Goal: Information Seeking & Learning: Learn about a topic

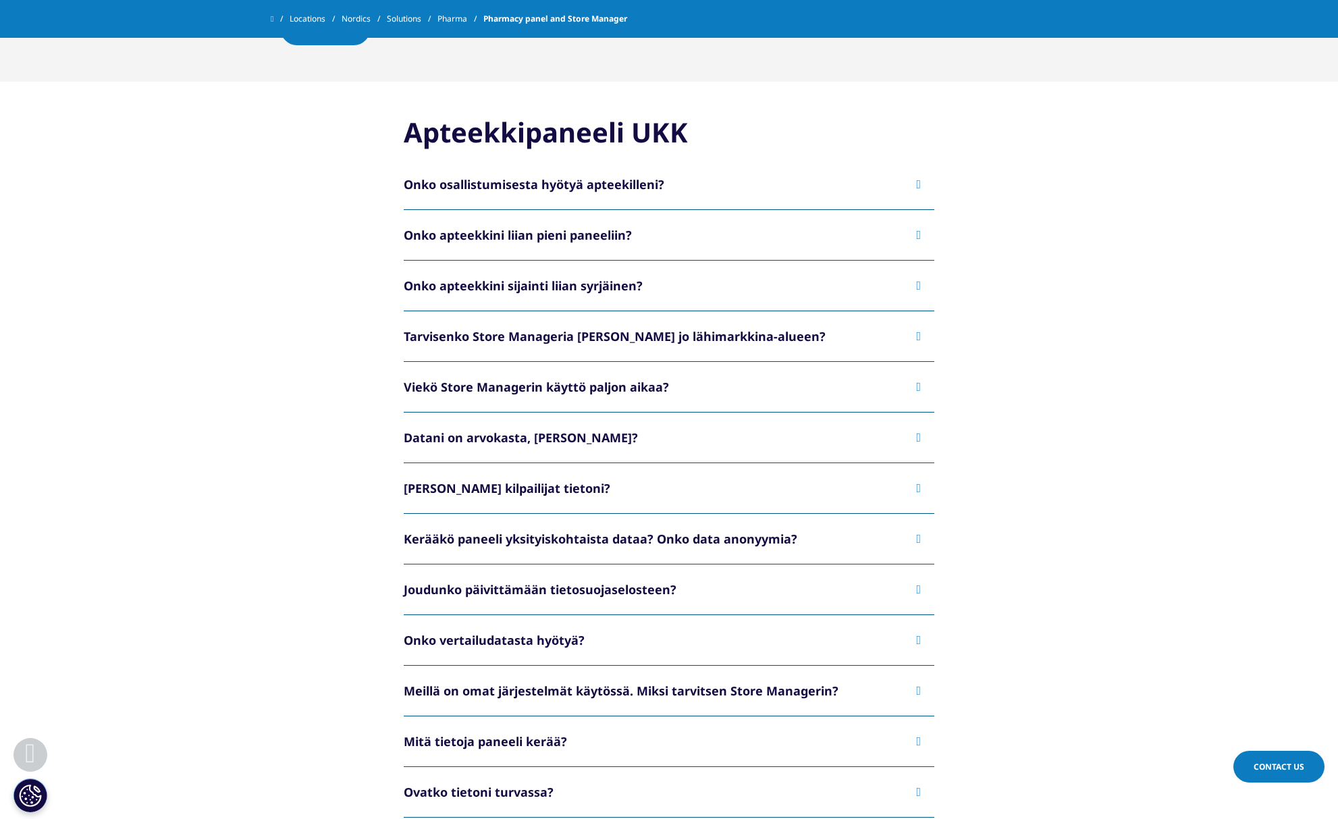
click at [404, 242] on button "Onko apteekkini liian pieni paneeliin?" at bounding box center [669, 235] width 531 height 50
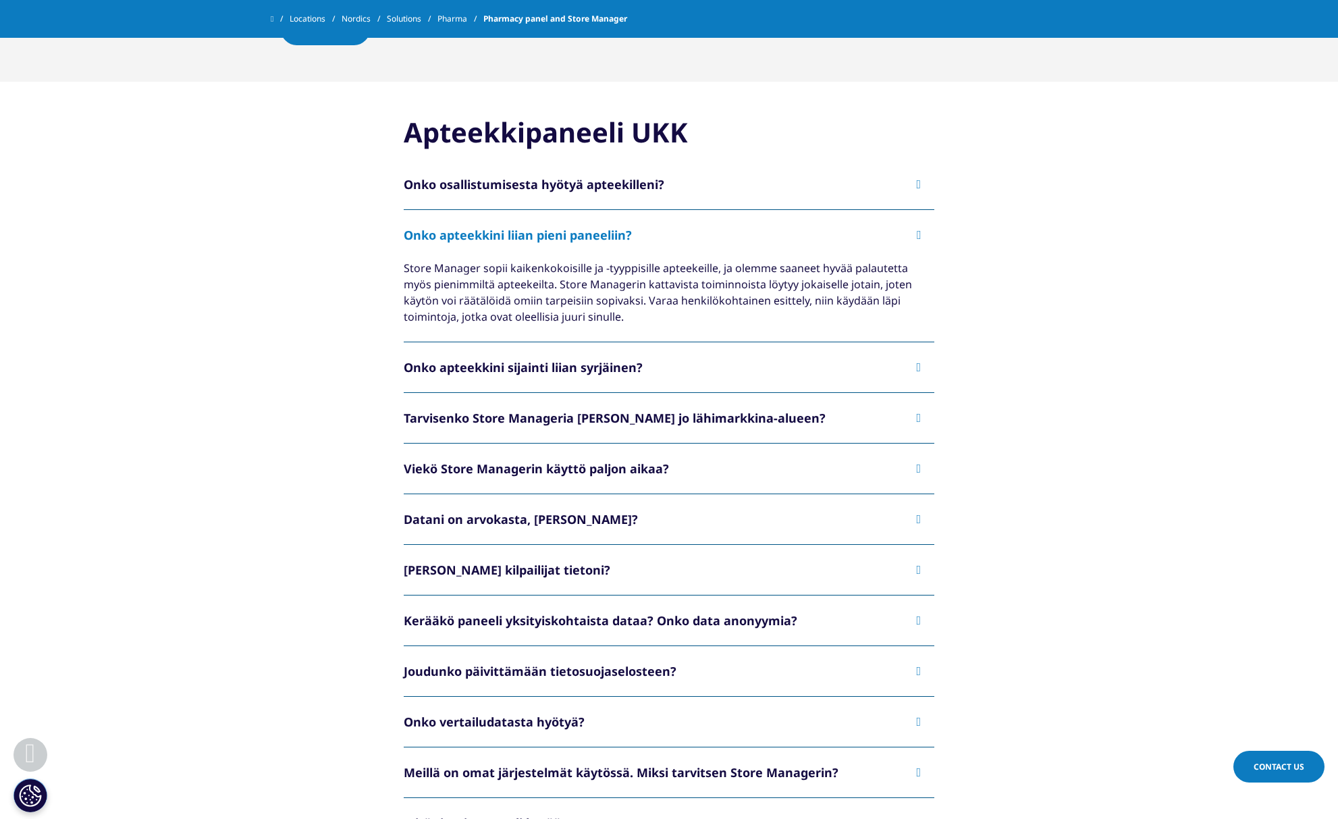
click at [404, 242] on button "Onko apteekkini liian pieni paneeliin?" at bounding box center [669, 235] width 531 height 50
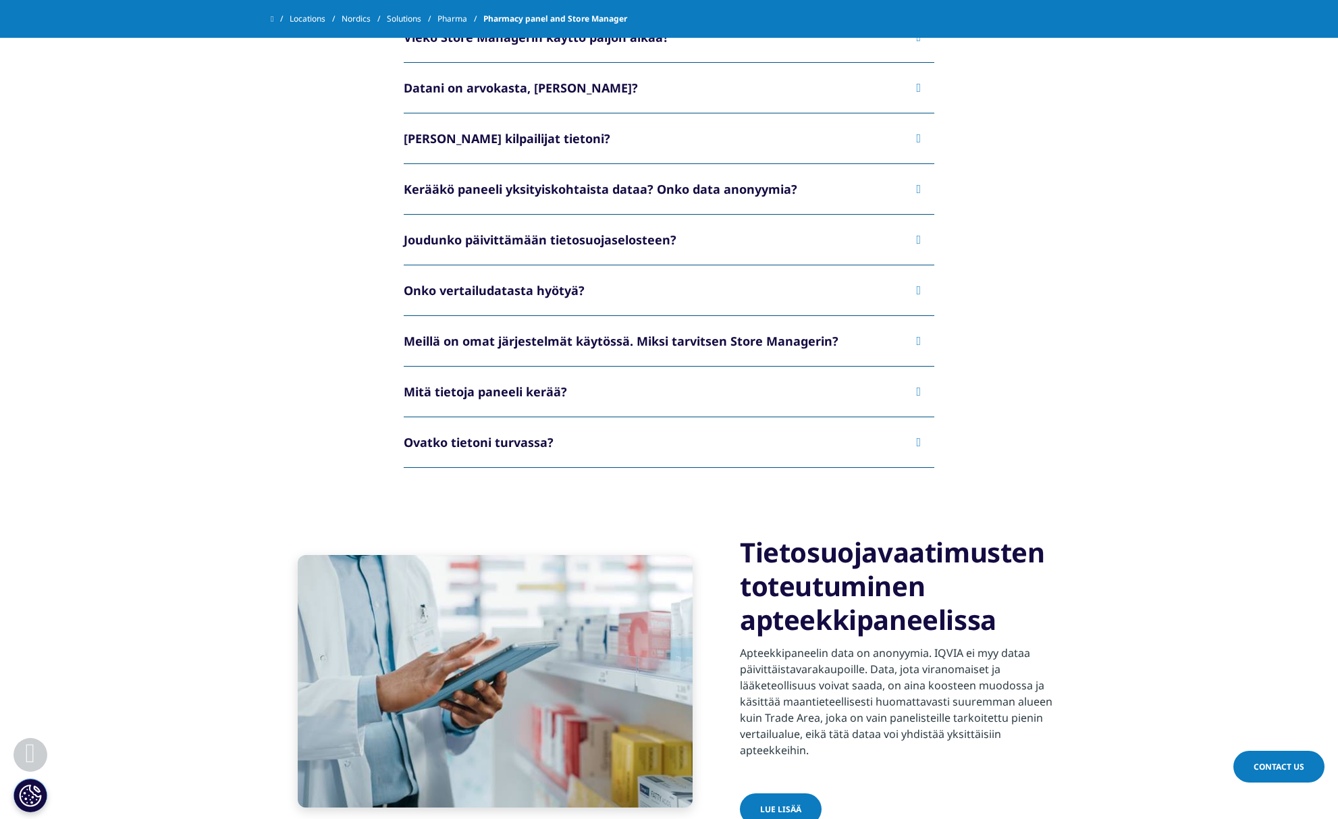
scroll to position [1405, 0]
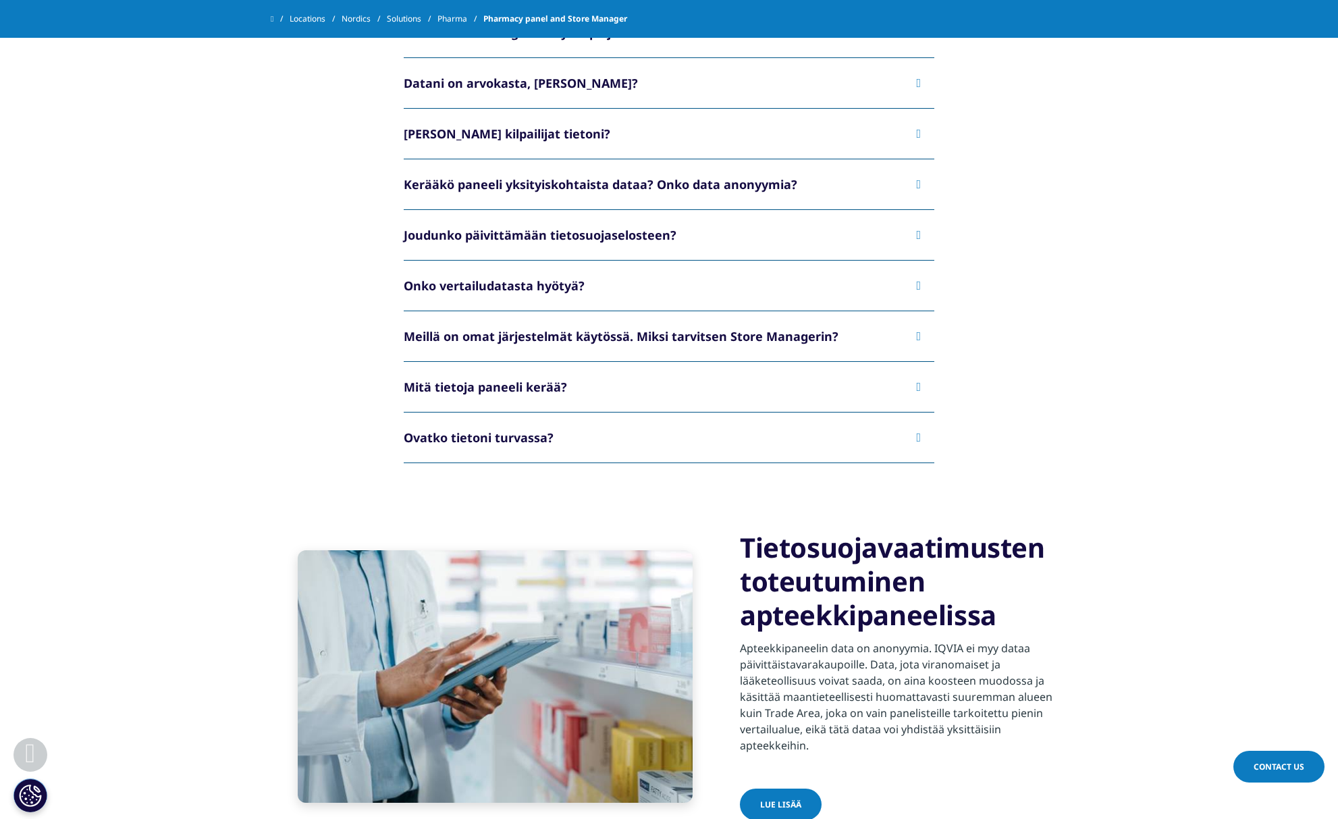
click at [404, 400] on button "Mitä tietoja paneeli kerää?" at bounding box center [669, 387] width 531 height 50
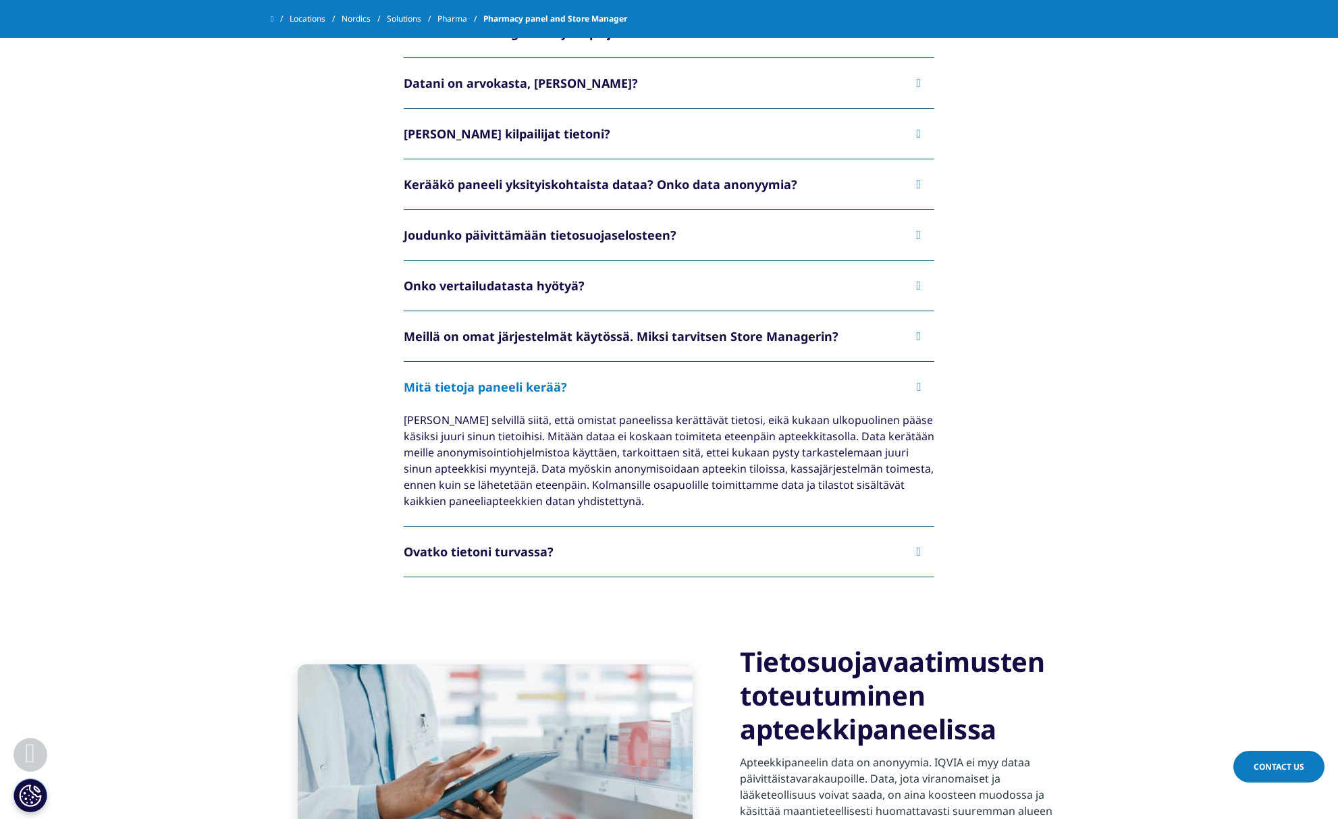
drag, startPoint x: 111, startPoint y: 438, endPoint x: 223, endPoint y: 502, distance: 129.2
click at [404, 502] on div "[PERSON_NAME] selvillä siitä, että omistat paneelissa kerättävät tietosi, eikä …" at bounding box center [669, 460] width 531 height 97
click at [404, 500] on div "[PERSON_NAME] selvillä siitä, että omistat paneelissa kerättävät tietosi, eikä …" at bounding box center [669, 460] width 531 height 97
click at [916, 381] on icon at bounding box center [918, 387] width 5 height 12
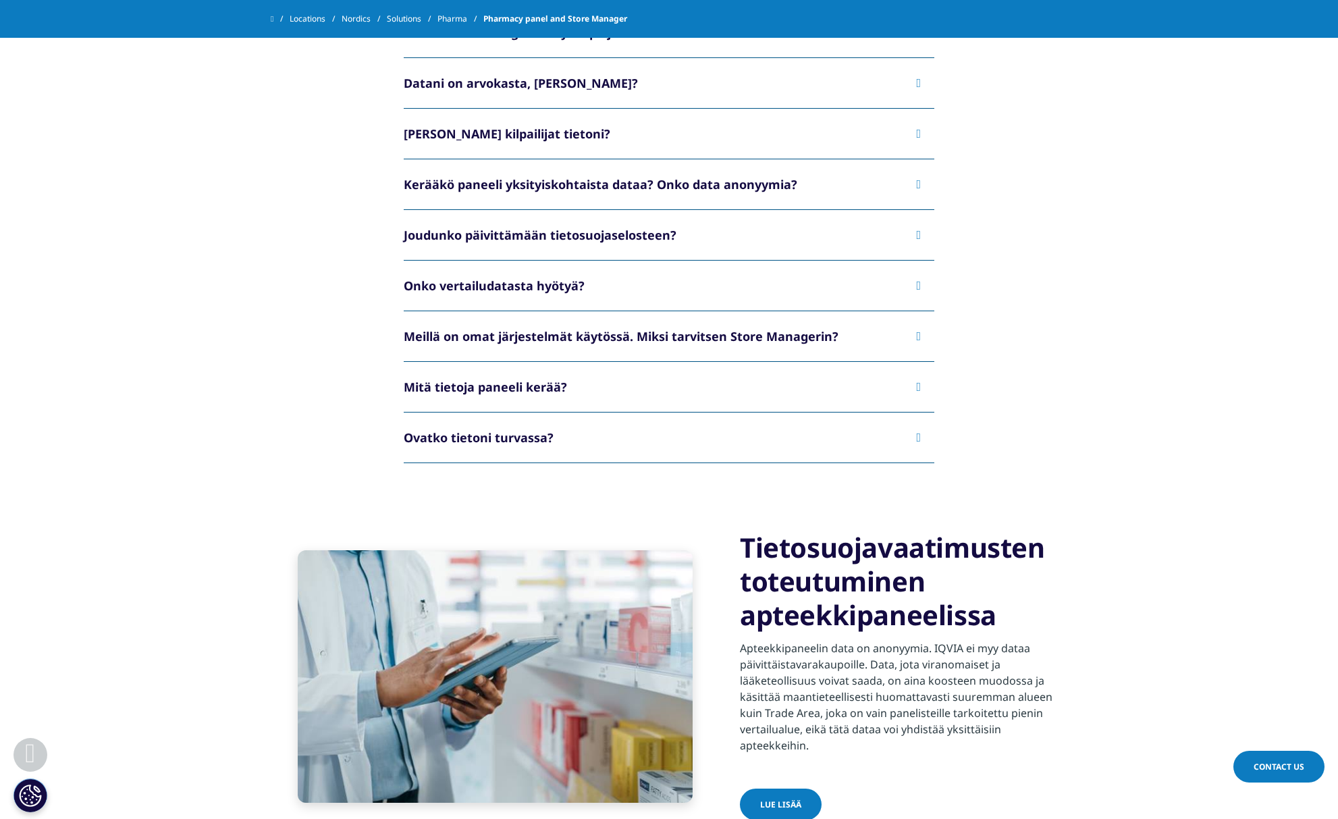
click at [404, 342] on div "Meillä on omat järjestelmät käytössä. Miksi tarvitsen Store Managerin?" at bounding box center [621, 336] width 435 height 16
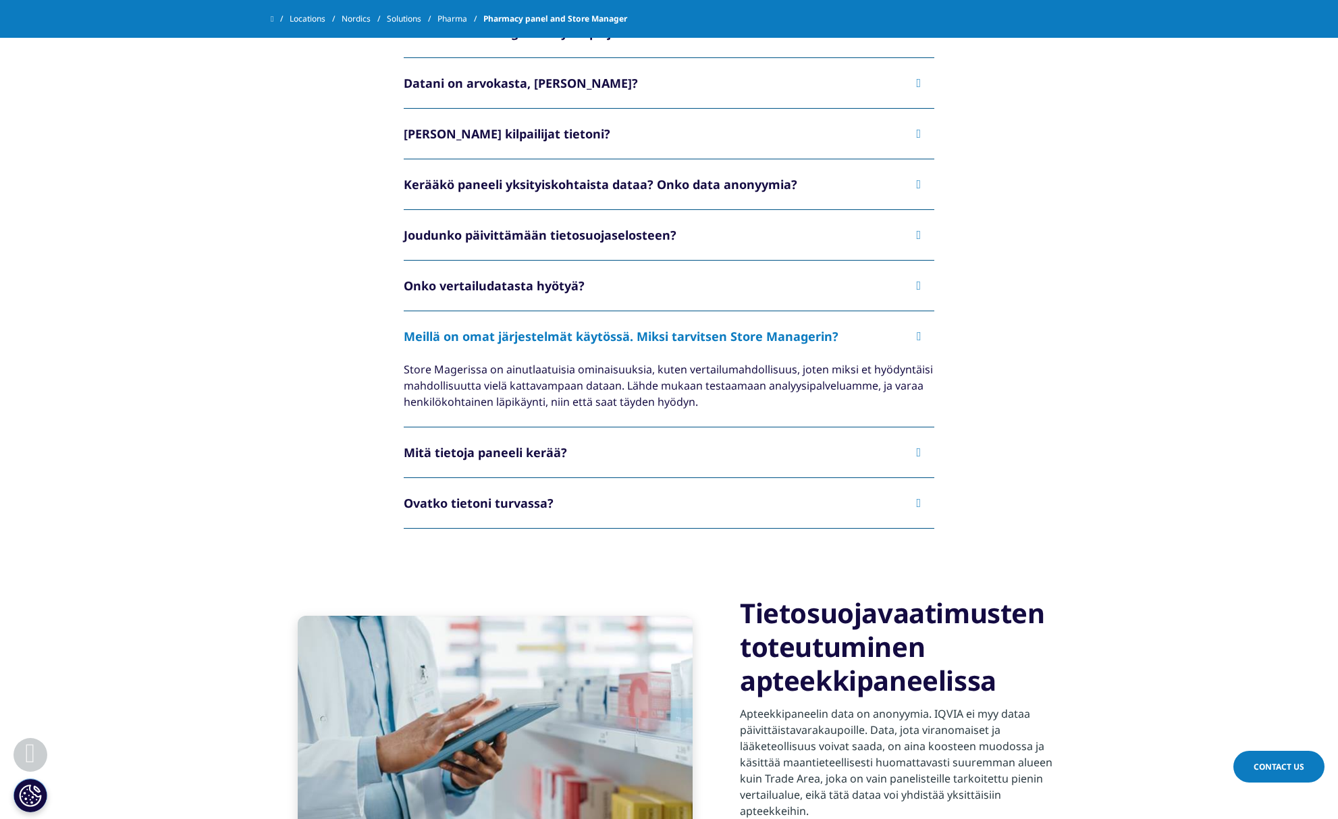
drag, startPoint x: 110, startPoint y: 369, endPoint x: 293, endPoint y: 410, distance: 187.6
click at [404, 410] on div "Store Magerissa on ainutlaatuisia ominaisuuksia, kuten vertailumahdollisuus, jo…" at bounding box center [669, 394] width 531 height 66
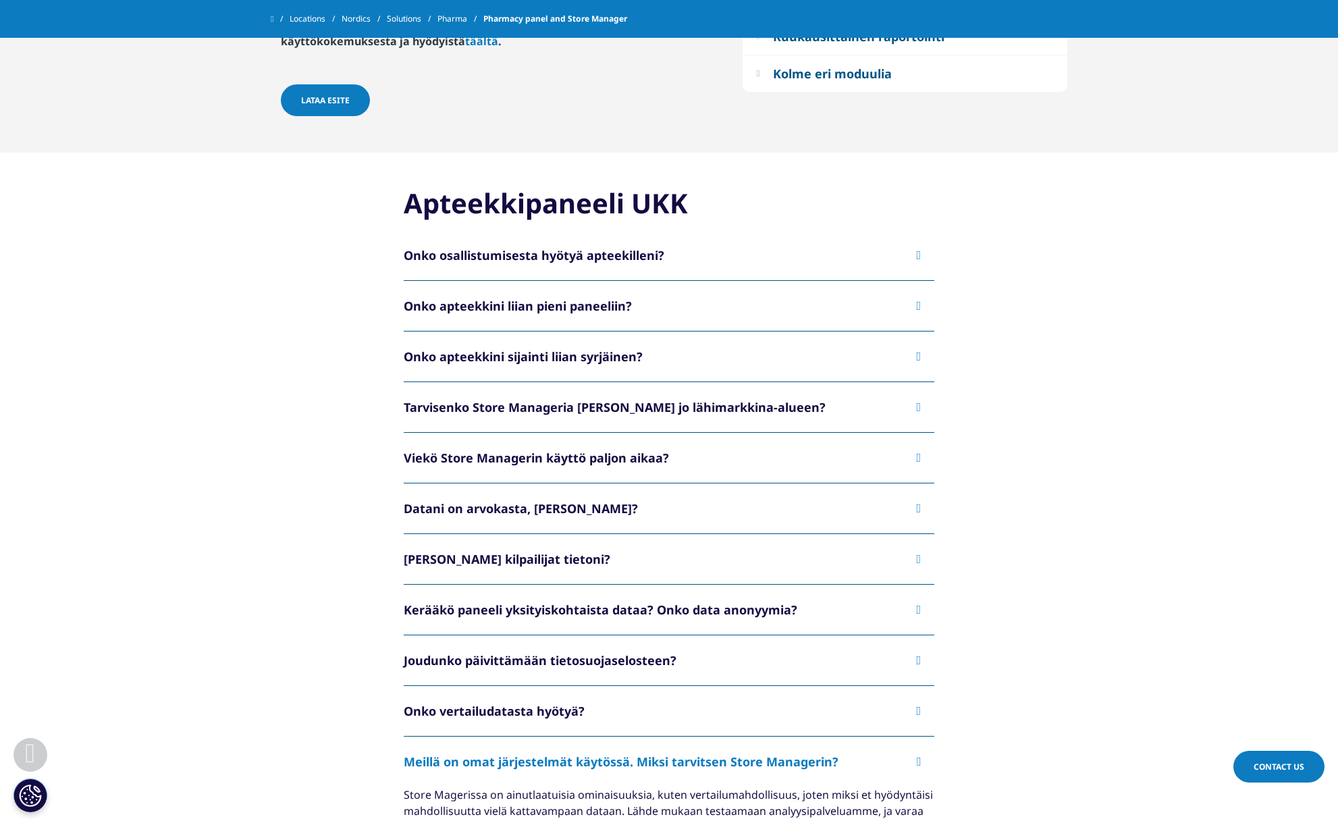
scroll to position [974, 0]
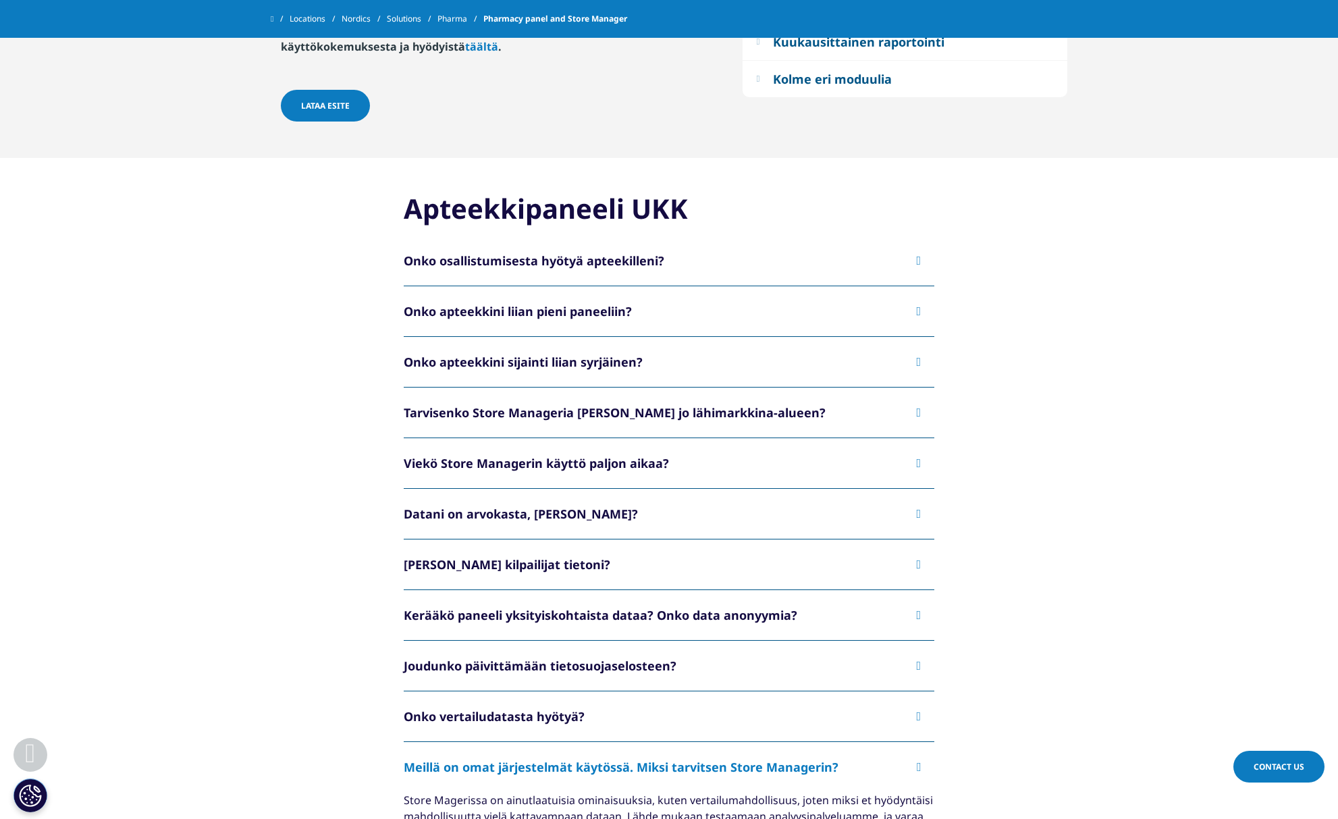
click at [404, 271] on button "Onko osallistumisesta hyötyä apteekilleni?" at bounding box center [669, 261] width 531 height 50
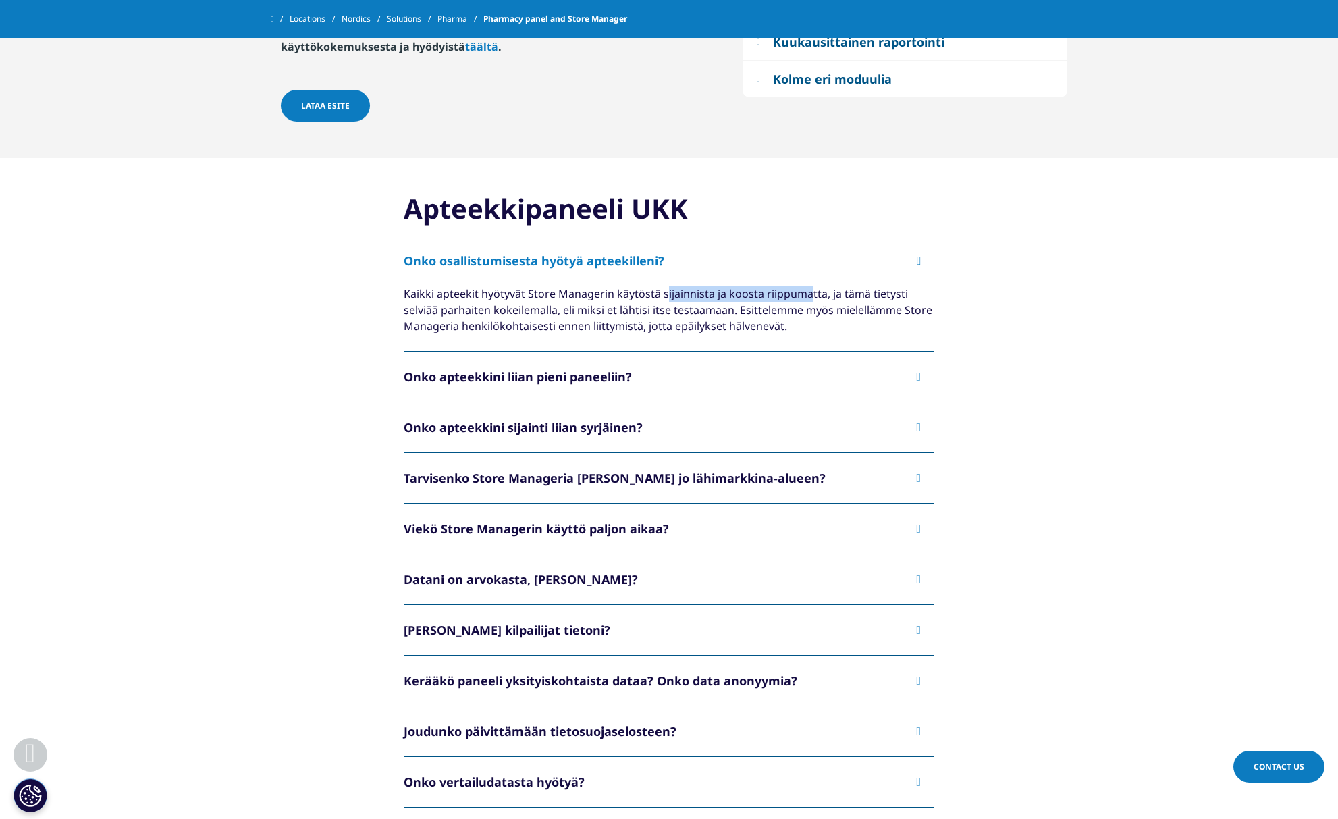
drag, startPoint x: 69, startPoint y: 296, endPoint x: 246, endPoint y: 300, distance: 177.7
click at [404, 300] on div "Kaikki apteekit hyötyvät Store Managerin käytöstä sijainnista ja koosta riippum…" at bounding box center [669, 310] width 531 height 49
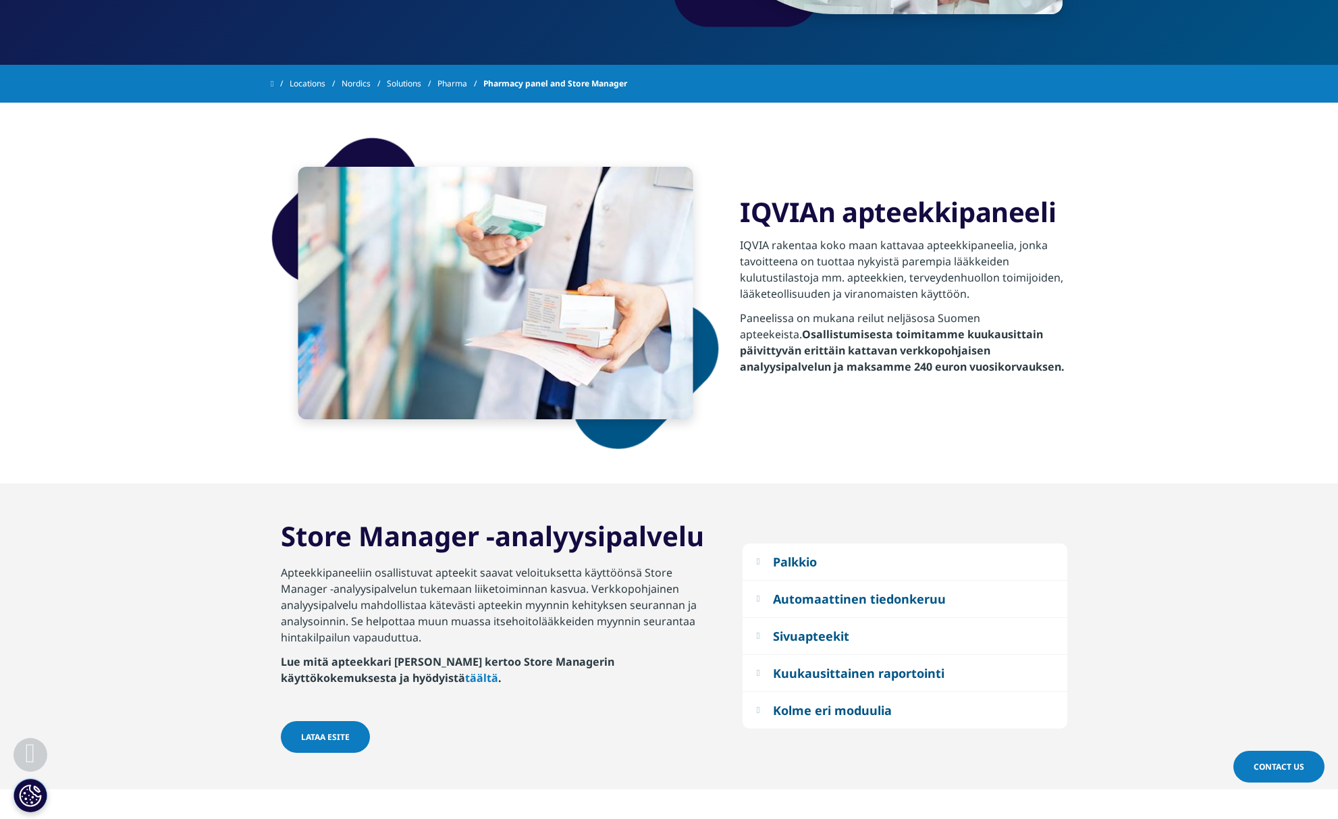
scroll to position [387, 0]
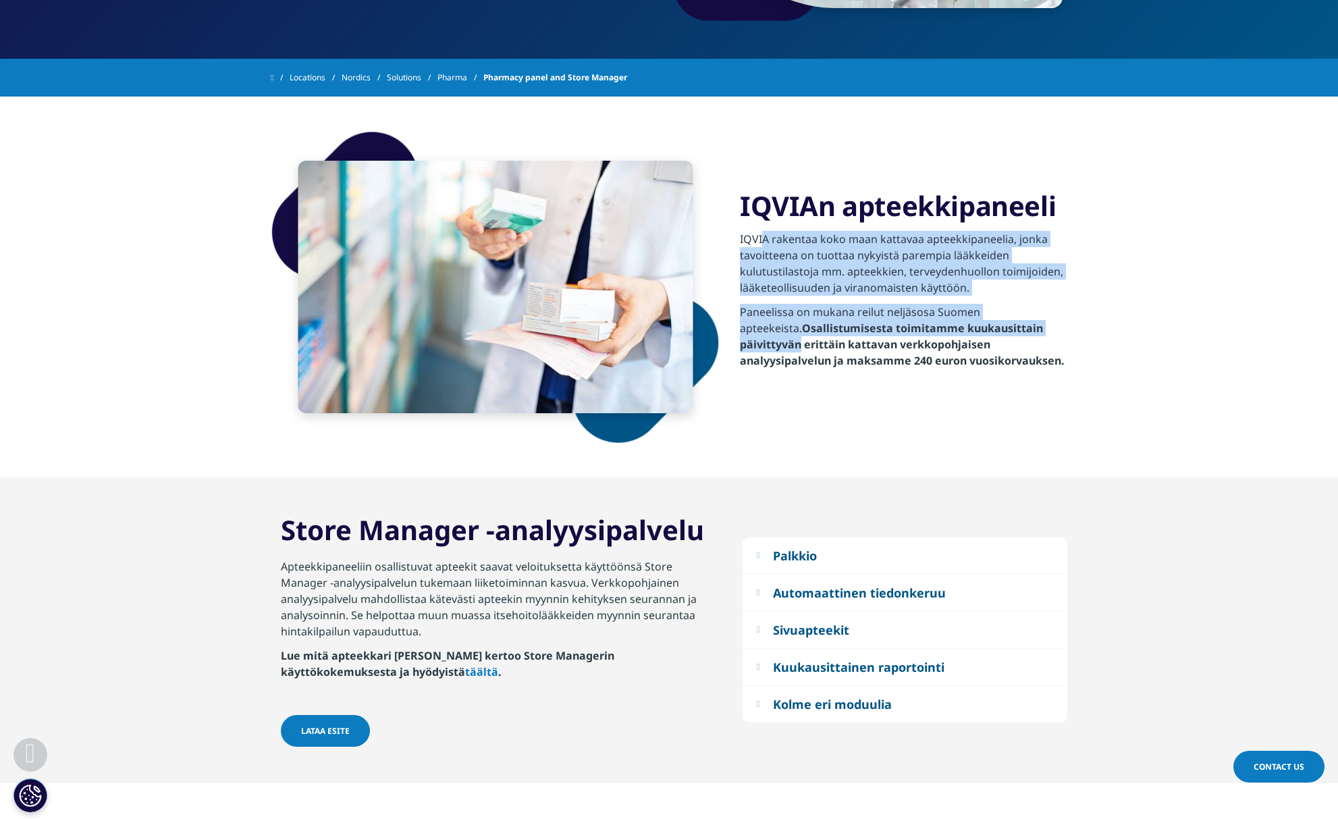
drag, startPoint x: 765, startPoint y: 244, endPoint x: 1044, endPoint y: 321, distance: 289.3
click at [1044, 321] on div "IQVIA rakentaa koko maan kattavaa apteekkipaneelia, jonka tavoitteena on tuotta…" at bounding box center [904, 304] width 328 height 162
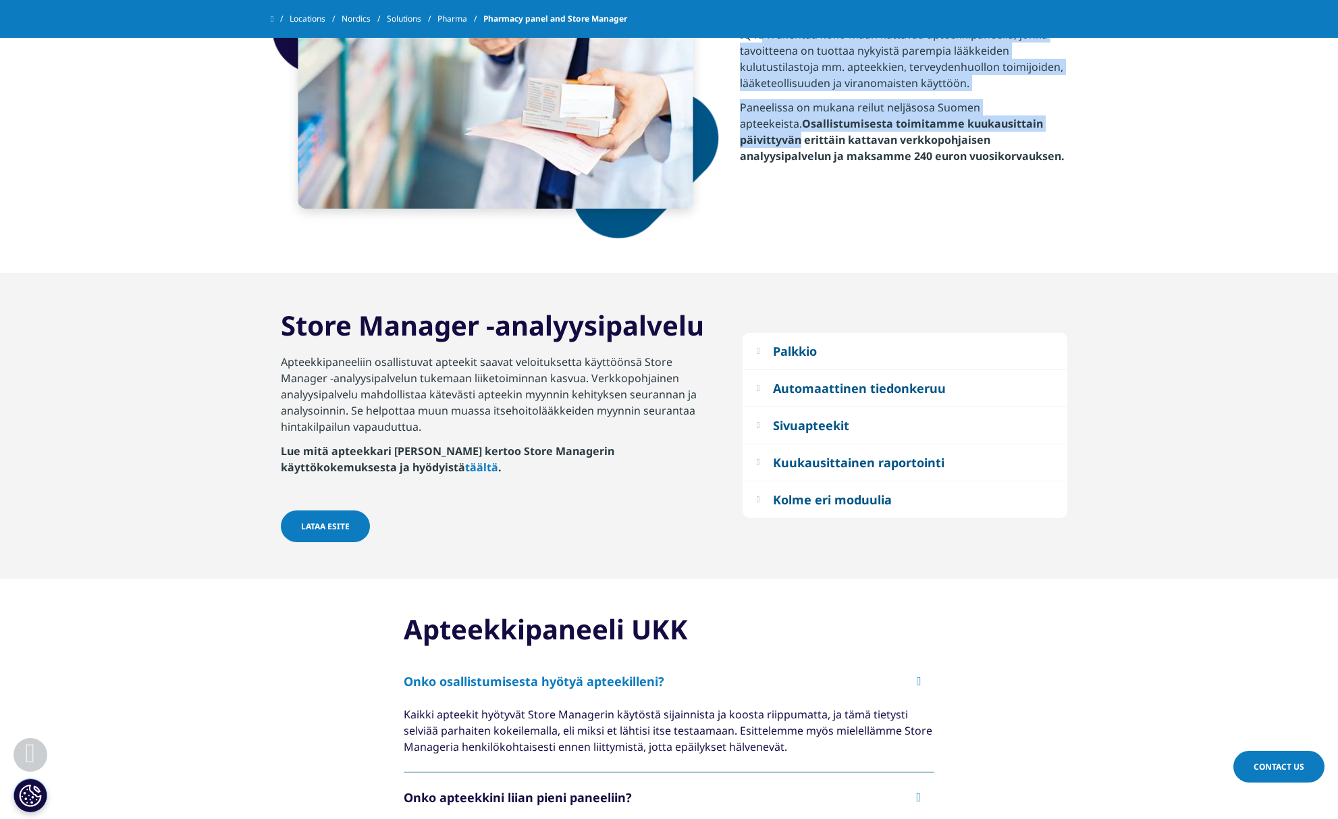
scroll to position [565, 0]
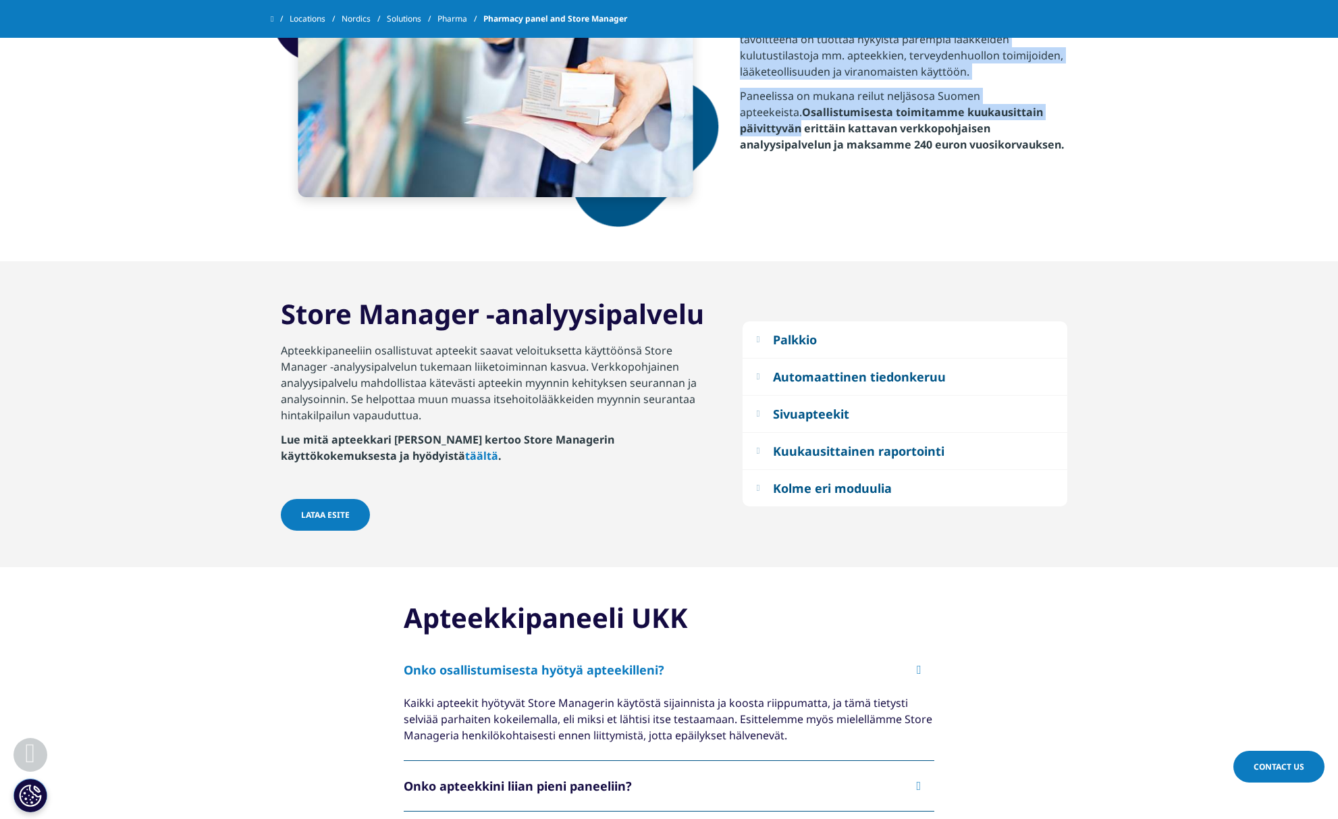
click at [820, 375] on div "Automaattinen tiedonkeruu" at bounding box center [859, 377] width 173 height 16
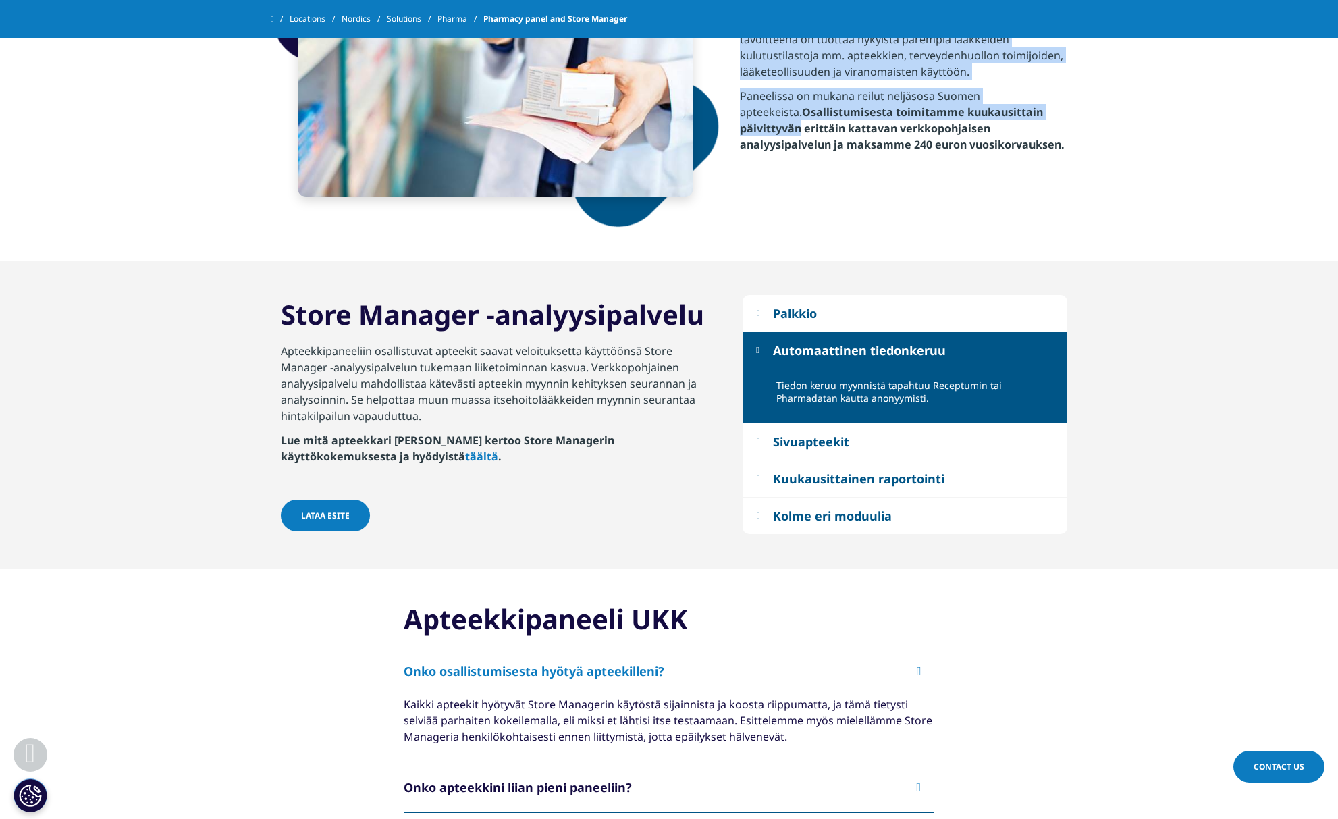
click at [805, 349] on div "Automaattinen tiedonkeruu" at bounding box center [859, 350] width 173 height 16
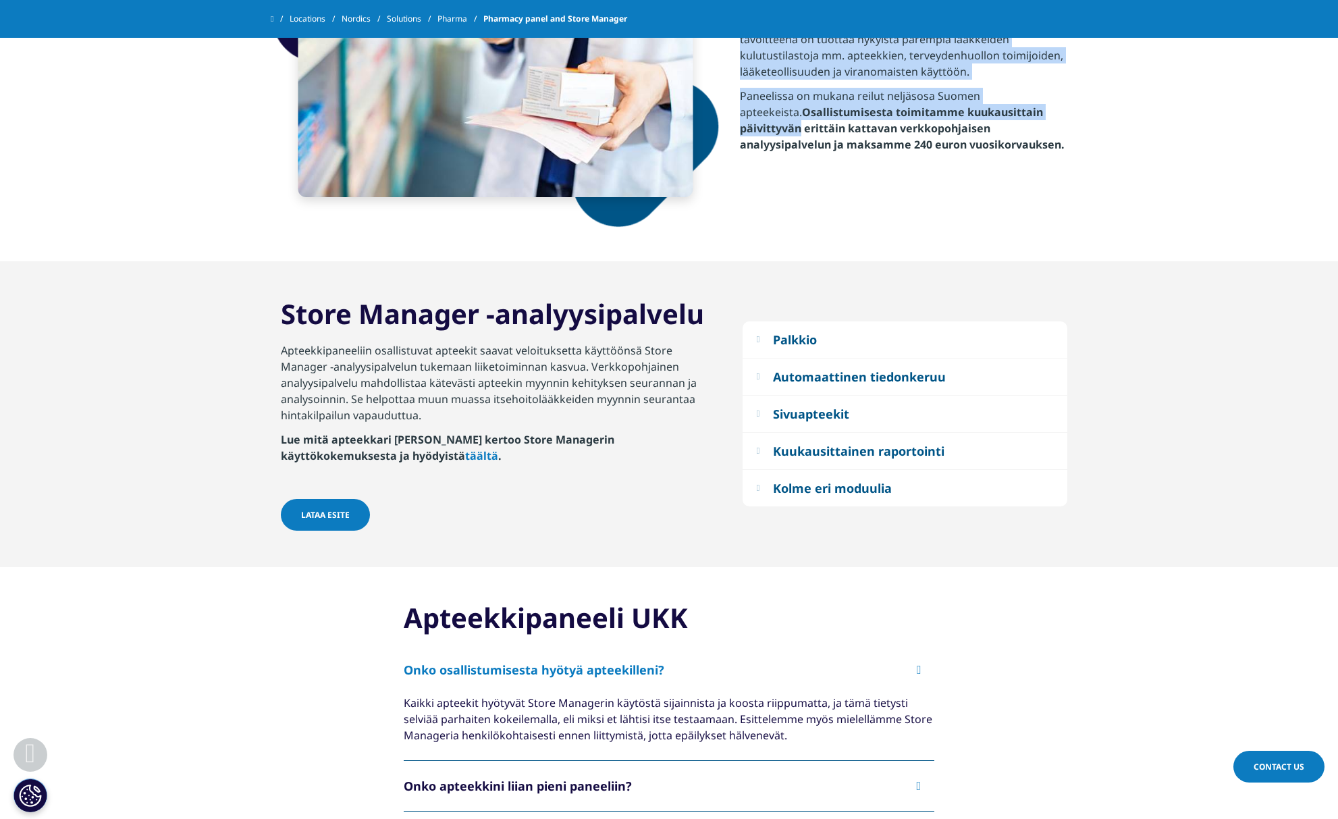
click at [804, 339] on div "Palkkio" at bounding box center [795, 340] width 44 height 16
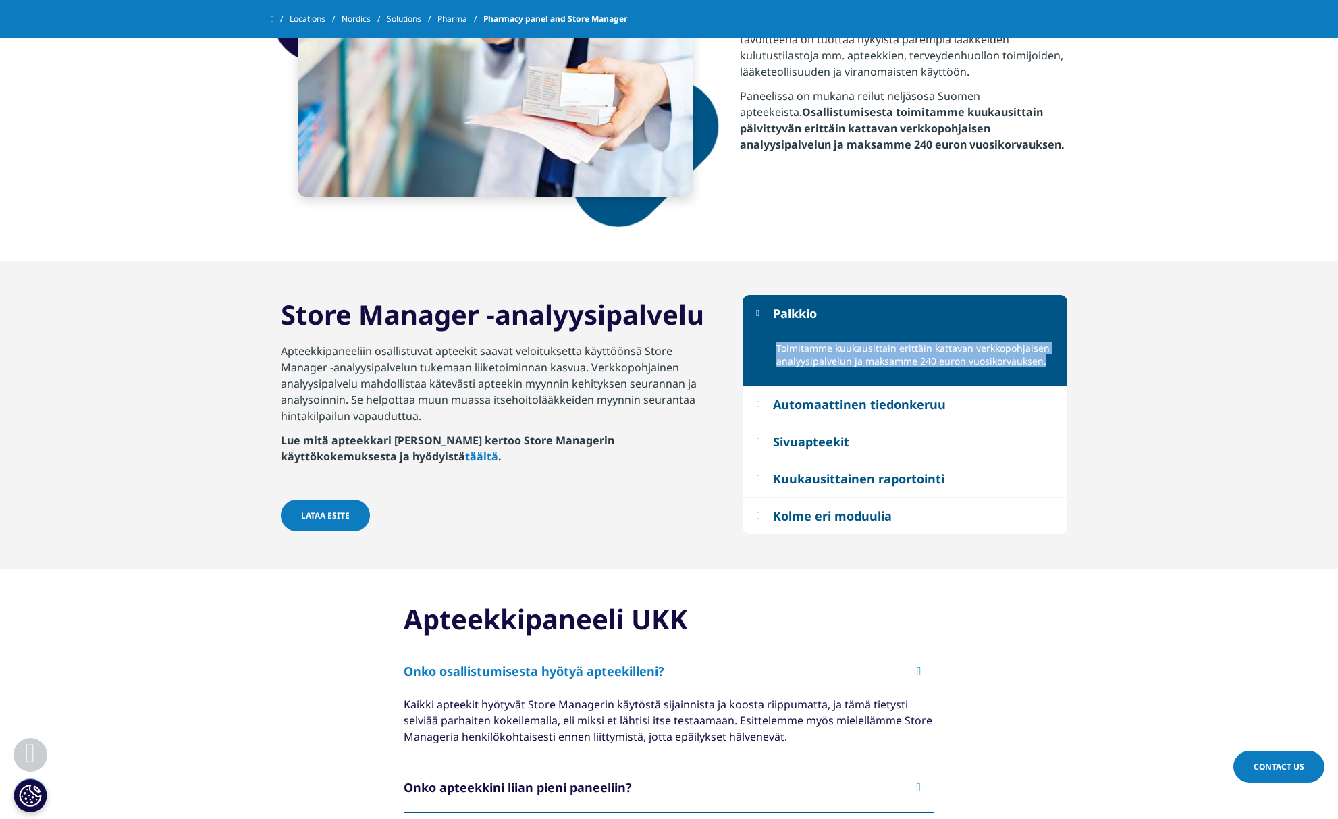
drag, startPoint x: 776, startPoint y: 350, endPoint x: 1045, endPoint y: 359, distance: 268.9
click at [1045, 359] on div "Toimitamme kuukausittain erittäin kattavan verkkopohjaisen analyysipalvelun ja …" at bounding box center [905, 359] width 325 height 55
click at [1045, 359] on p "Toimitamme kuukausittain erittäin kattavan verkkopohjaisen analyysipalvelun ja …" at bounding box center [917, 359] width 281 height 34
drag, startPoint x: 1045, startPoint y: 359, endPoint x: 808, endPoint y: 342, distance: 238.3
click at [808, 342] on p "Toimitamme kuukausittain erittäin kattavan verkkopohjaisen analyysipalvelun ja …" at bounding box center [917, 359] width 281 height 34
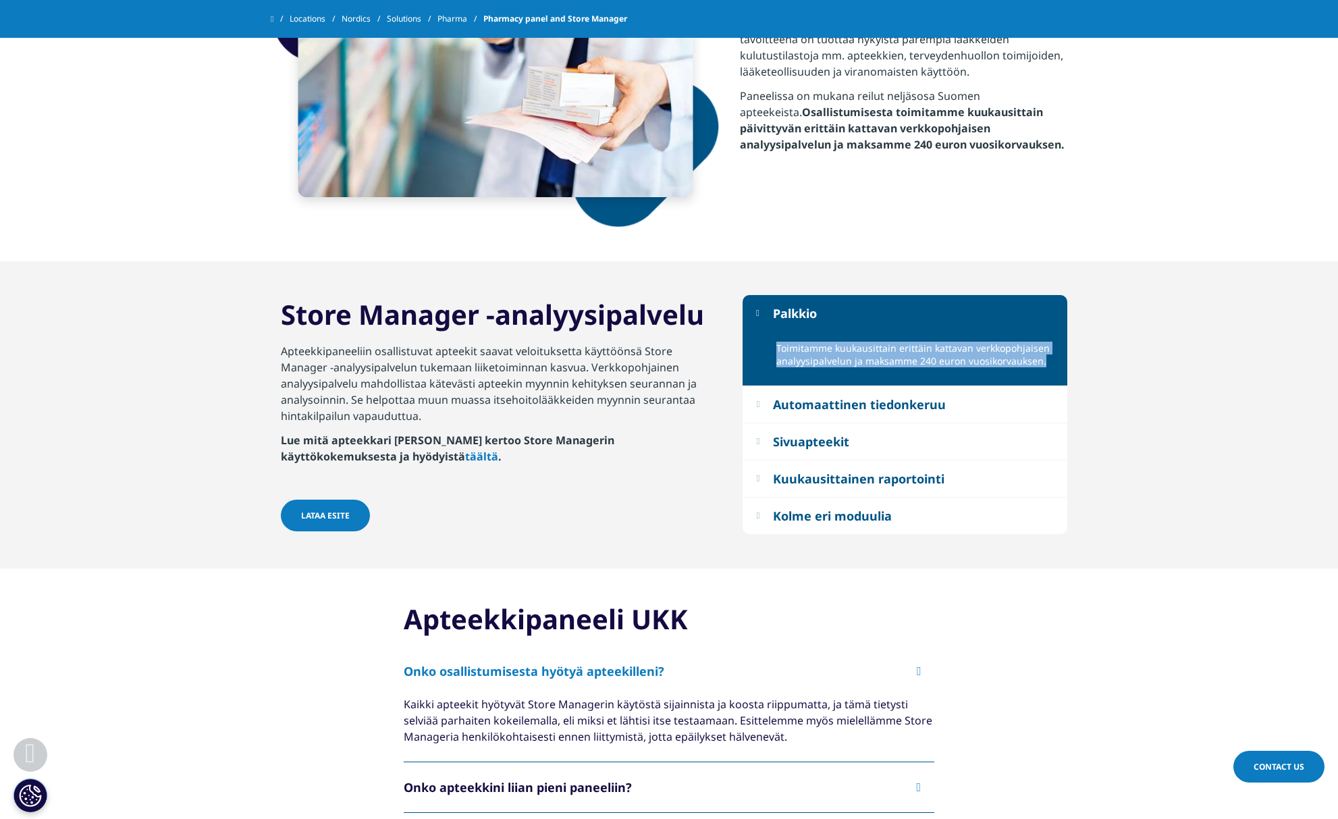
click at [812, 441] on div "Sivuapteekit" at bounding box center [811, 442] width 76 height 16
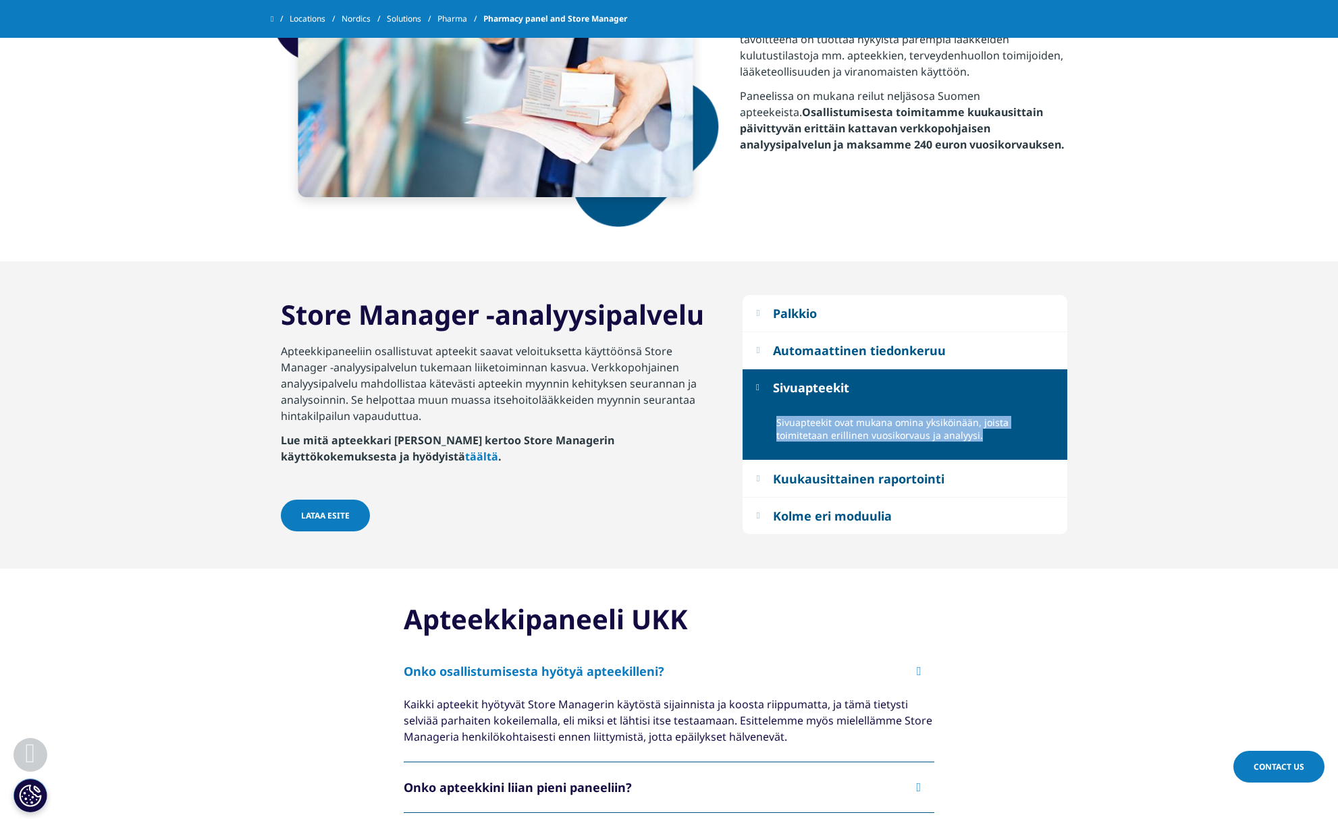
drag, startPoint x: 775, startPoint y: 424, endPoint x: 1002, endPoint y: 436, distance: 227.2
click at [1002, 436] on div "Sivuapteekit ovat mukana omina yksiköinään, joista toimitetaan erillinen vuosik…" at bounding box center [905, 433] width 325 height 55
click at [1002, 436] on p "Sivuapteekit ovat mukana omina yksiköinään, joista toimitetaan erillinen vuosik…" at bounding box center [917, 433] width 281 height 34
drag, startPoint x: 991, startPoint y: 436, endPoint x: 758, endPoint y: 420, distance: 234.2
click at [758, 420] on div "Sivuapteekit ovat mukana omina yksiköinään, joista toimitetaan erillinen vuosik…" at bounding box center [905, 433] width 325 height 55
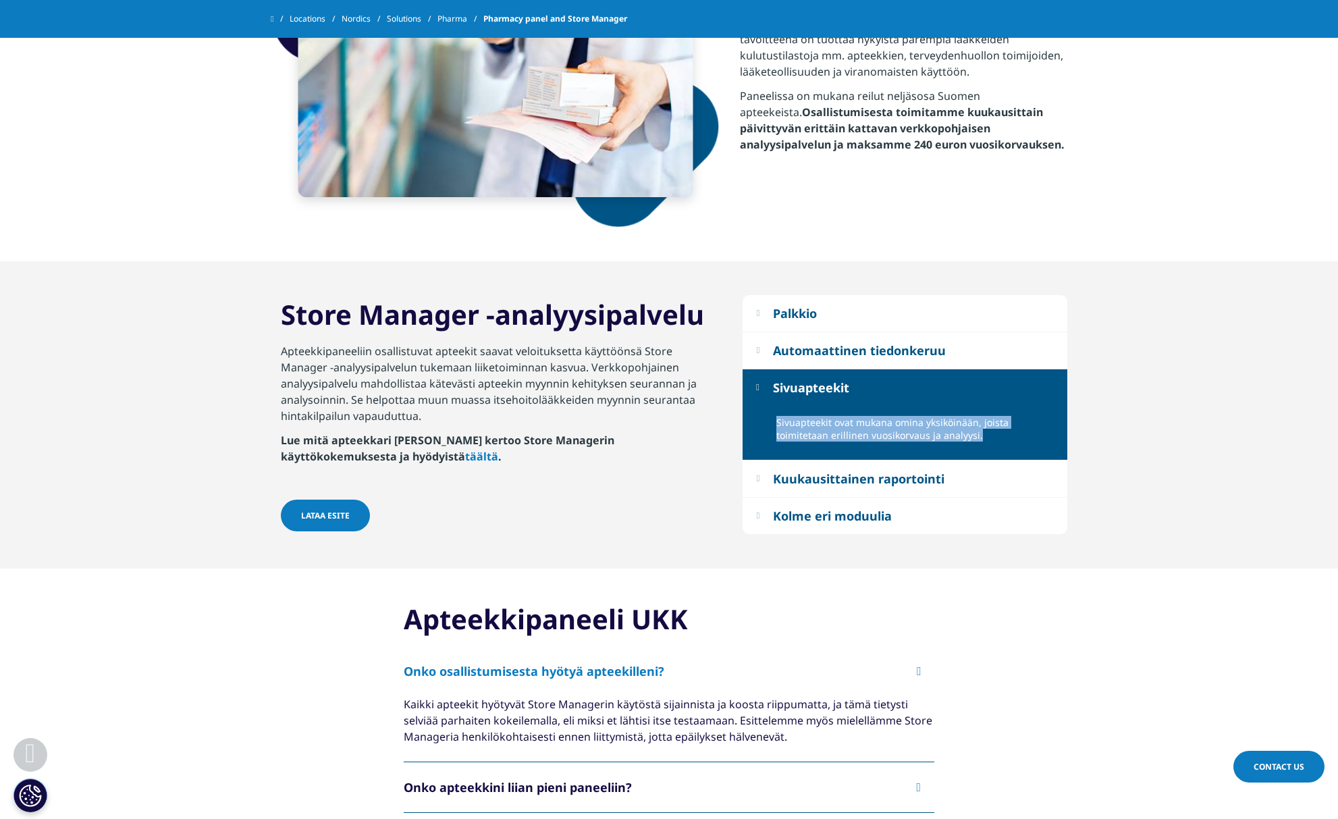
click at [767, 483] on button "Kuukausittainen raportointi" at bounding box center [905, 479] width 325 height 36
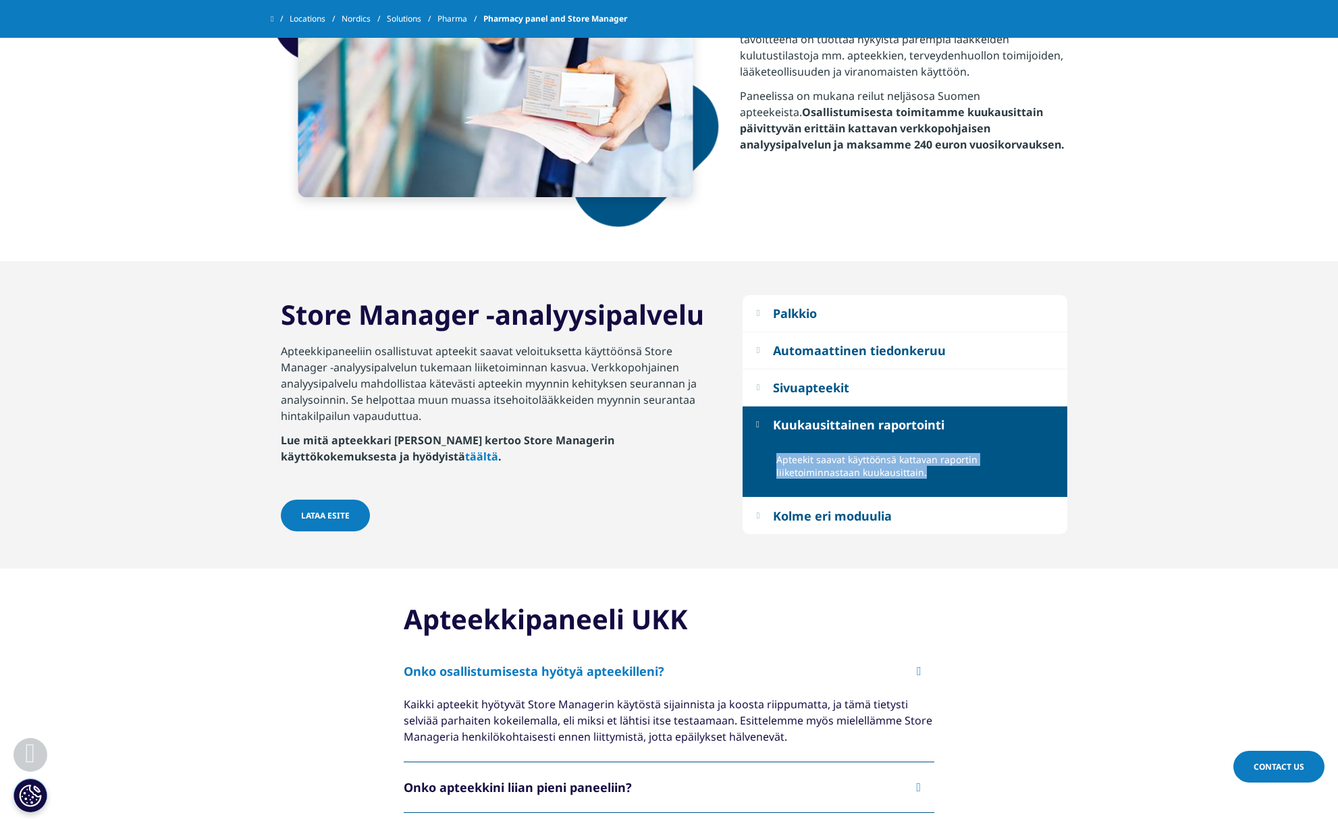
drag, startPoint x: 777, startPoint y: 463, endPoint x: 952, endPoint y: 473, distance: 175.8
click at [952, 473] on p "Apteekit saavat käyttöönsä kattavan raportin liiketoiminnastaan kuukausittain." at bounding box center [917, 470] width 281 height 34
click at [850, 520] on div "Kolme eri moduulia" at bounding box center [832, 516] width 119 height 16
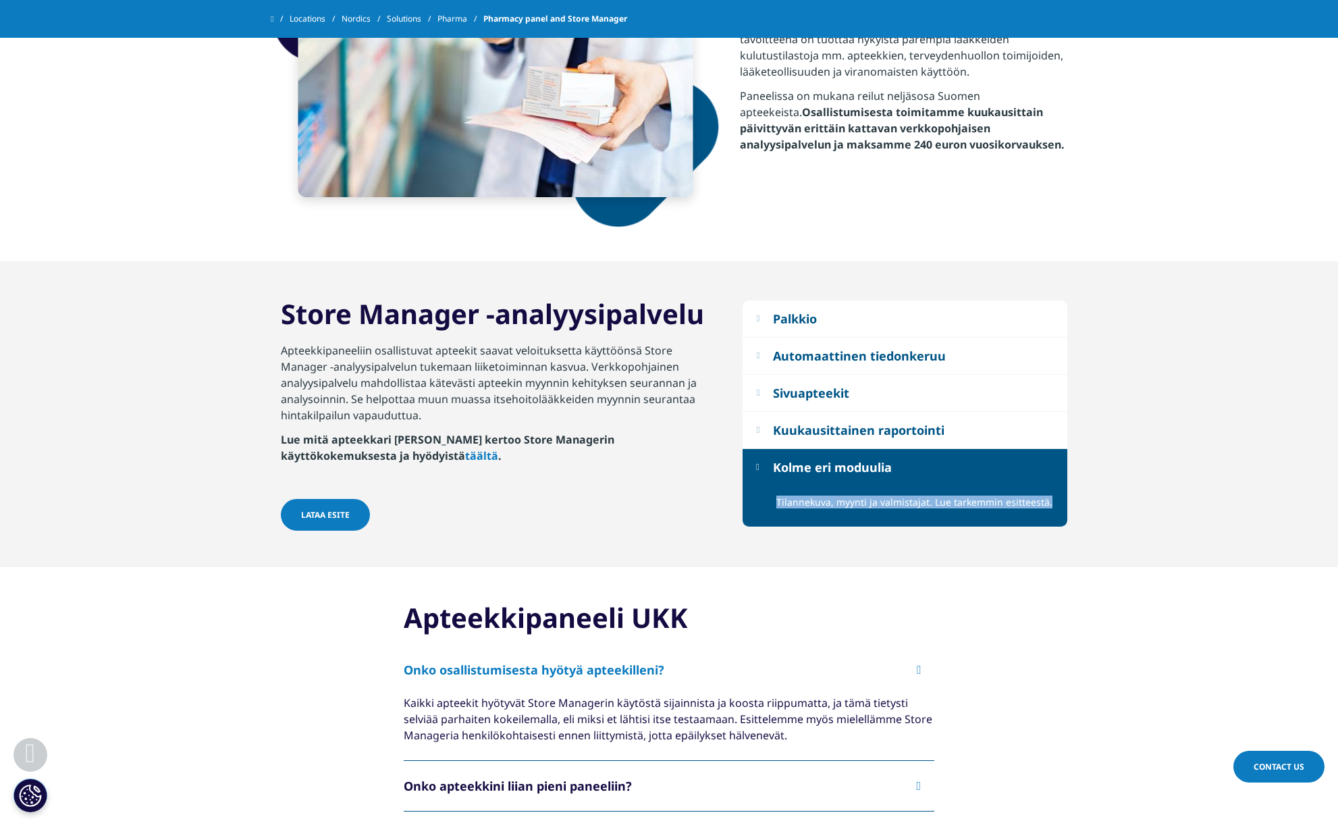
drag, startPoint x: 785, startPoint y: 503, endPoint x: 1071, endPoint y: 504, distance: 285.7
click at [1071, 504] on section "Palkkio Toimitamme kuukausittain erittäin kattavan verkkopohjaisen analyysipalv…" at bounding box center [669, 414] width 1338 height 306
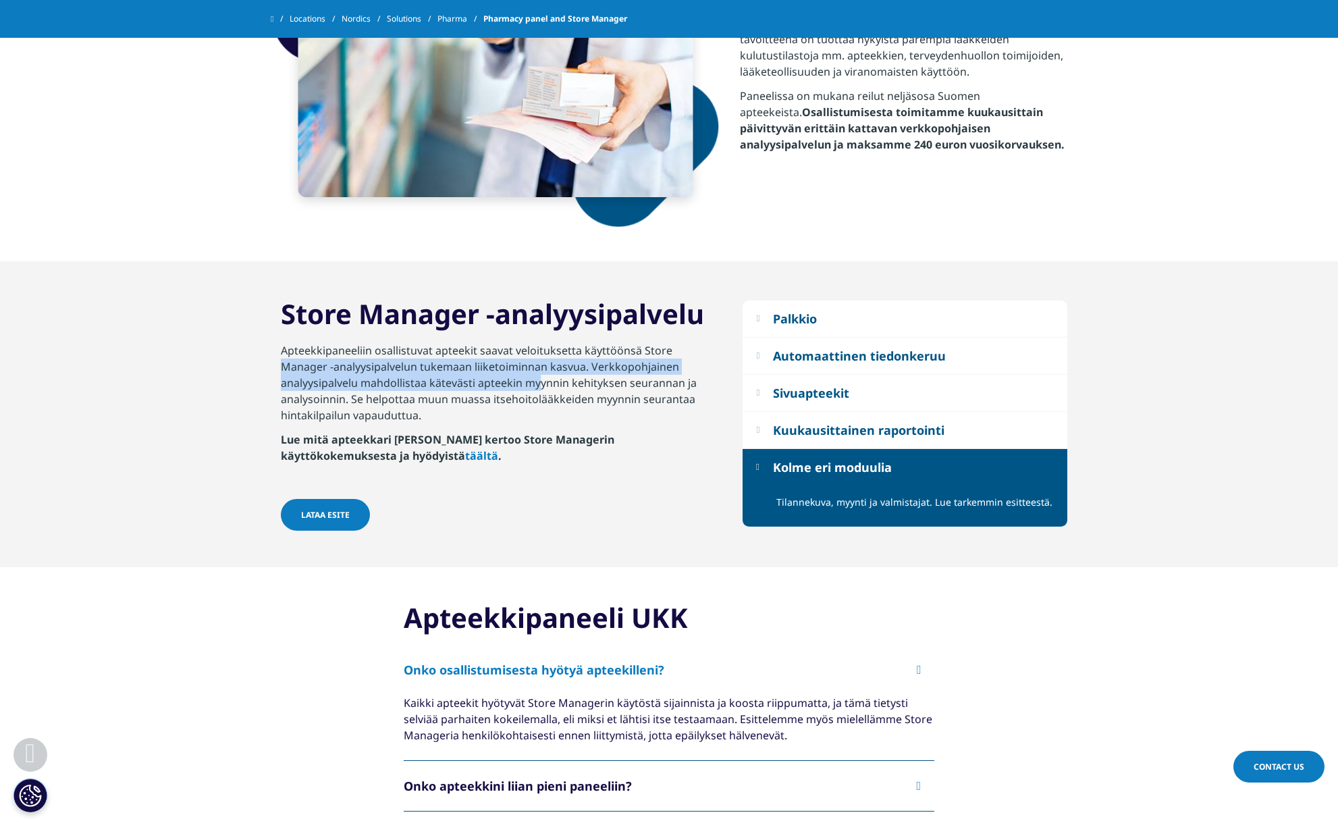
drag, startPoint x: 285, startPoint y: 359, endPoint x: 541, endPoint y: 376, distance: 256.5
click at [542, 376] on p "Apteekkipaneeliin osallistuvat apteekit saavat veloituksetta käyttöönsä Store M…" at bounding box center [497, 386] width 432 height 89
click at [318, 367] on p "Apteekkipaneeliin osallistuvat apteekit saavat veloituksetta käyttöönsä Store M…" at bounding box center [497, 386] width 432 height 89
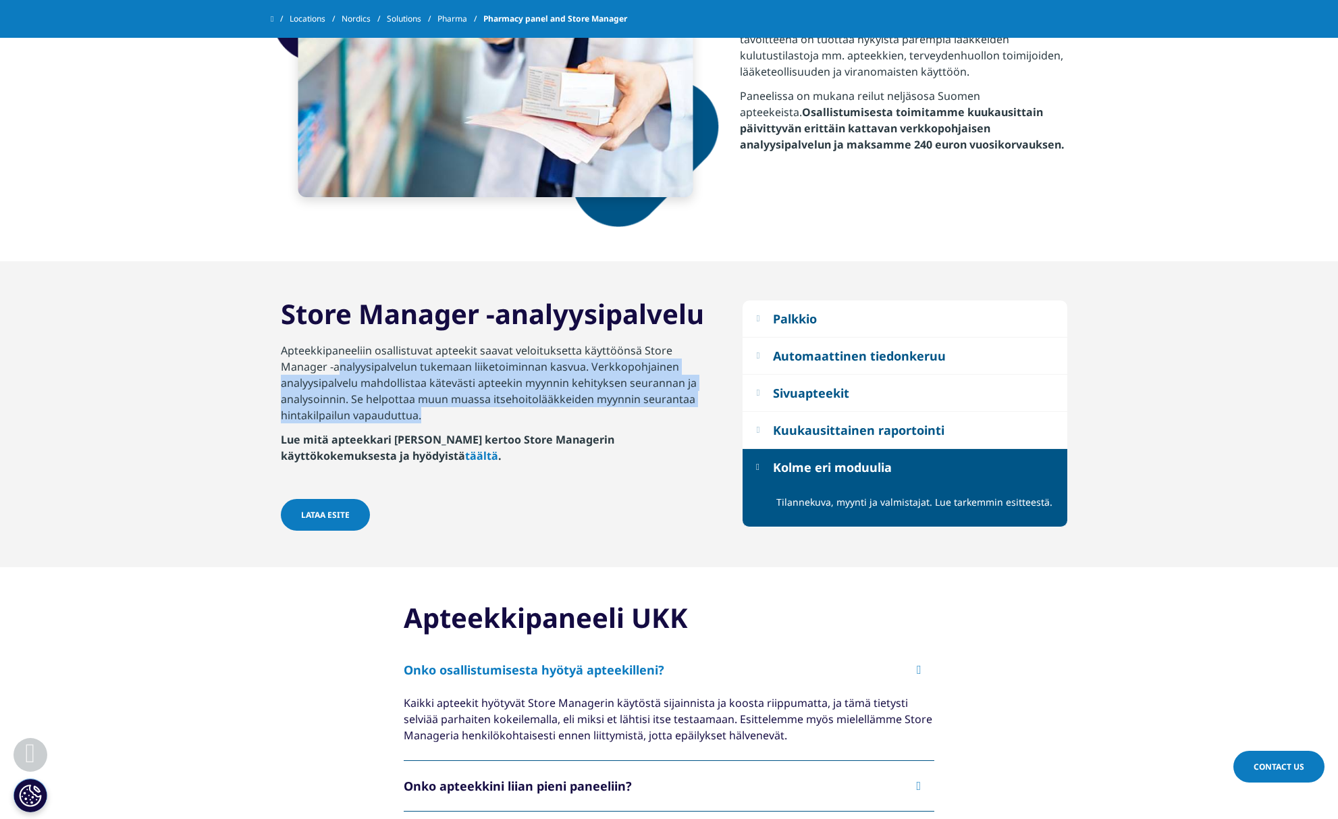
drag, startPoint x: 338, startPoint y: 369, endPoint x: 427, endPoint y: 416, distance: 100.6
click at [427, 416] on p "Apteekkipaneeliin osallistuvat apteekit saavat veloituksetta käyttöönsä Store M…" at bounding box center [497, 386] width 432 height 89
drag, startPoint x: 427, startPoint y: 416, endPoint x: 272, endPoint y: 355, distance: 166.4
click at [272, 355] on div "Store Manager -analyysipalvelu Apteekkipaneeliin osallistuvat apteekit saavat v…" at bounding box center [497, 414] width 452 height 238
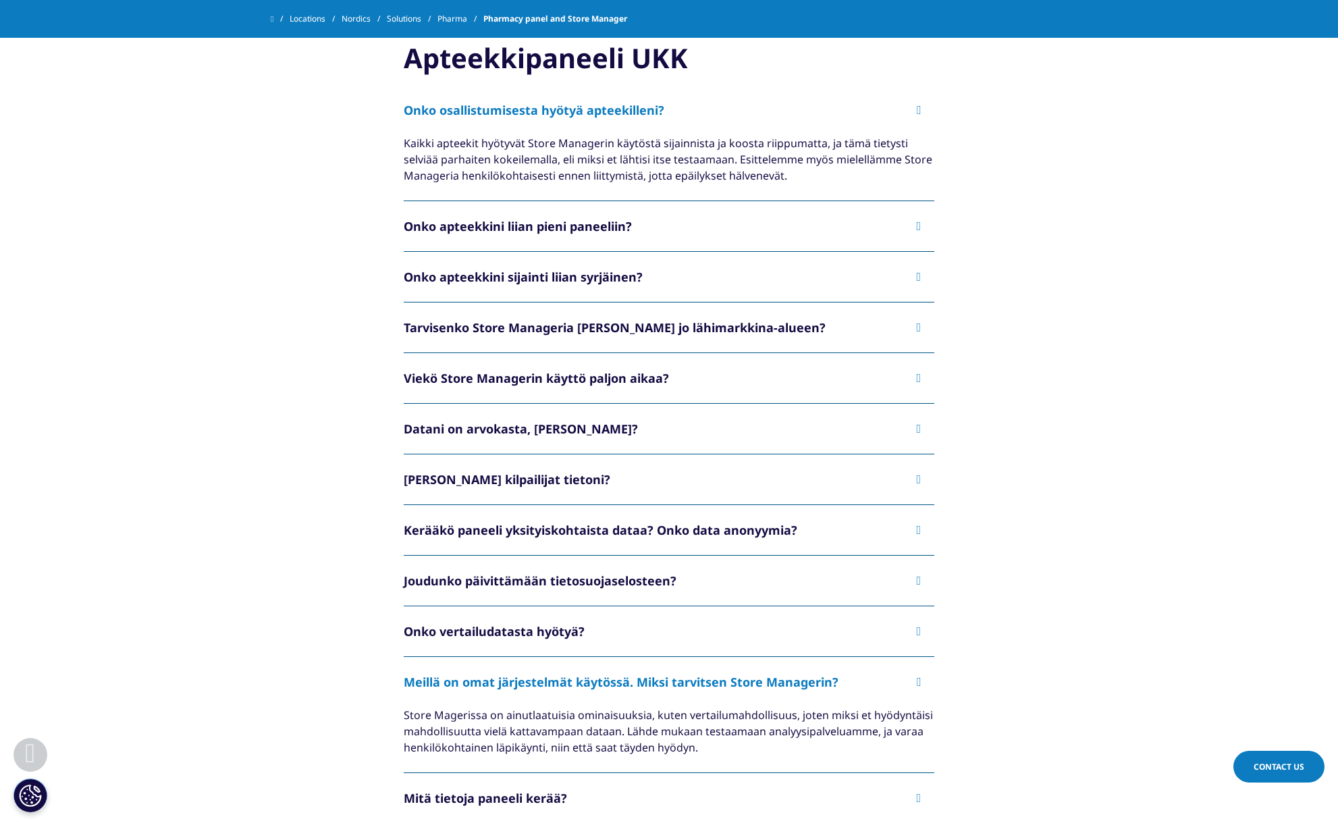
scroll to position [1126, 0]
click at [432, 328] on button "Tarvisenko Store Manageria [PERSON_NAME] jo lähimarkkina-alueen?" at bounding box center [669, 327] width 531 height 50
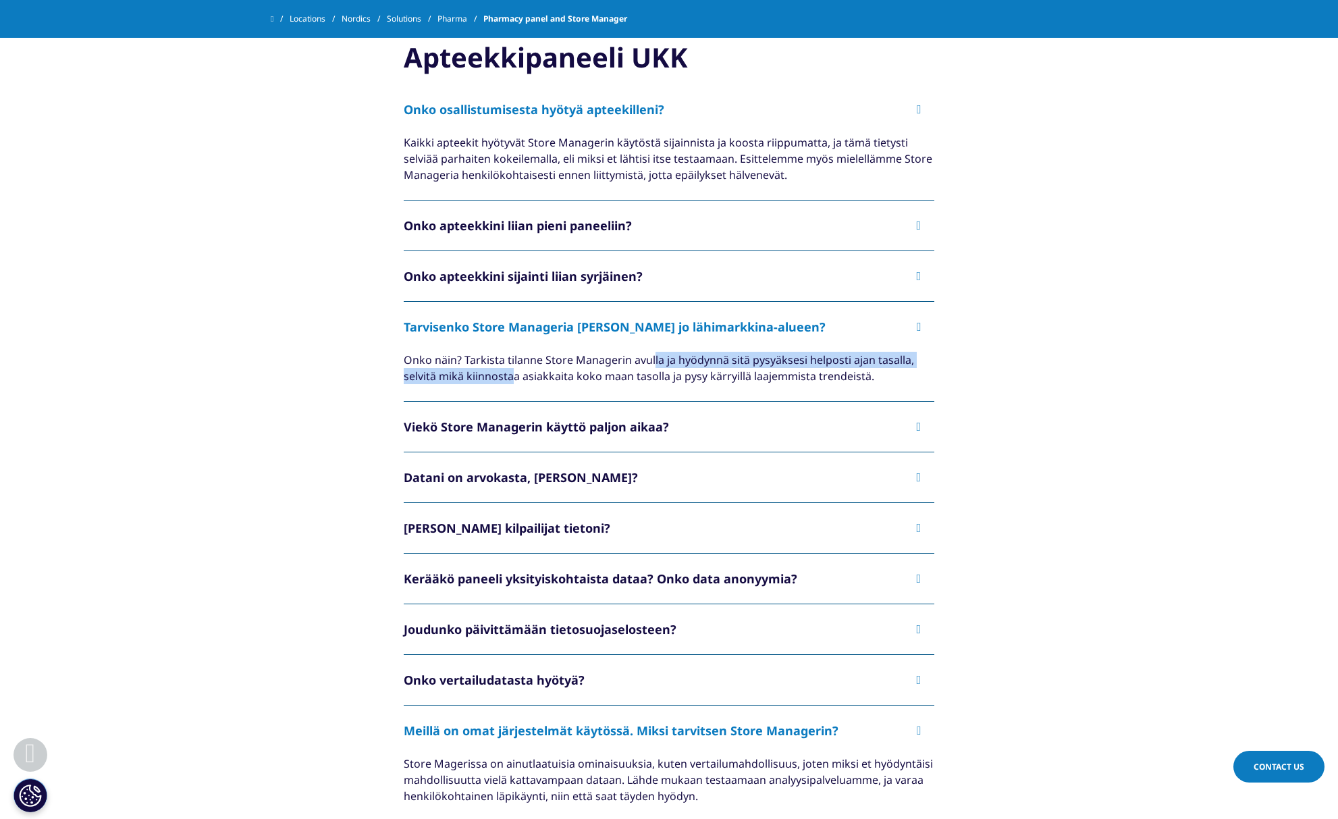
drag, startPoint x: 61, startPoint y: 360, endPoint x: 443, endPoint y: 361, distance: 381.5
click at [442, 361] on div "Onko näin? Tarkista tilanne Store Managerin avulla ja hyödynnä sitä pysyäksesi …" at bounding box center [669, 368] width 531 height 32
click at [404, 384] on div "Onko näin? Tarkista tilanne Store Managerin avulla ja hyödynnä sitä pysyäksesi …" at bounding box center [669, 368] width 531 height 32
drag, startPoint x: 69, startPoint y: 379, endPoint x: 438, endPoint y: 393, distance: 369.7
click at [438, 394] on div "Onko näin? Tarkista tilanne Store Managerin avulla ja hyödynnä sitä pysyäksesi …" at bounding box center [669, 377] width 531 height 50
